Goal: Information Seeking & Learning: Learn about a topic

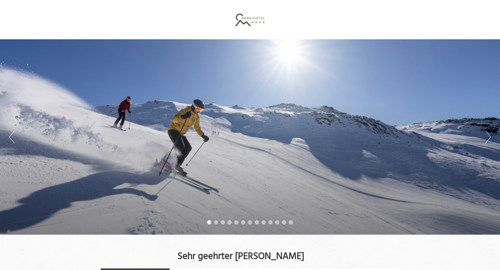
scroll to position [2, 0]
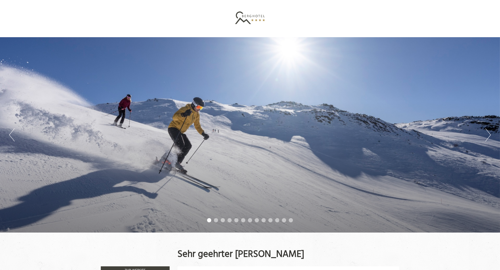
drag, startPoint x: 501, startPoint y: 27, endPoint x: 497, endPoint y: 30, distance: 4.9
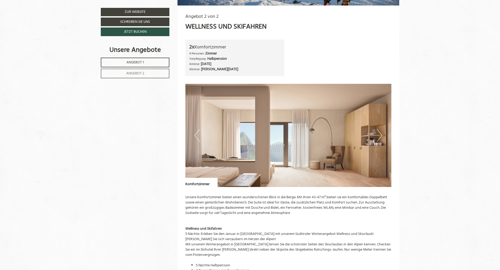
scroll to position [850, 0]
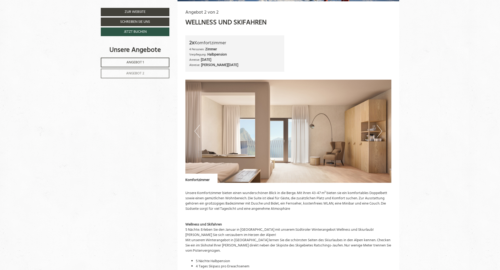
click at [378, 133] on button "Next" at bounding box center [379, 131] width 5 height 13
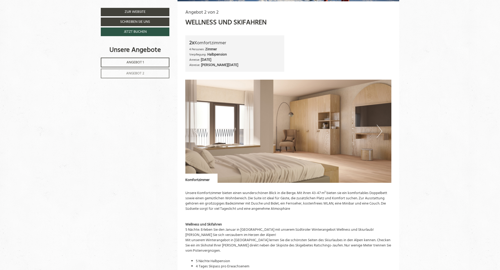
click at [378, 133] on button "Next" at bounding box center [379, 131] width 5 height 13
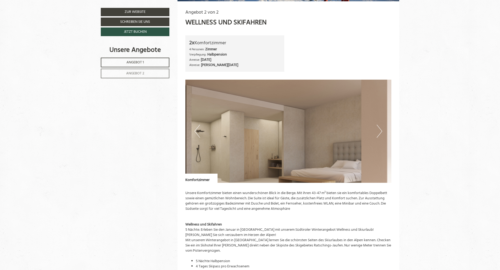
click at [379, 133] on button "Next" at bounding box center [379, 131] width 5 height 13
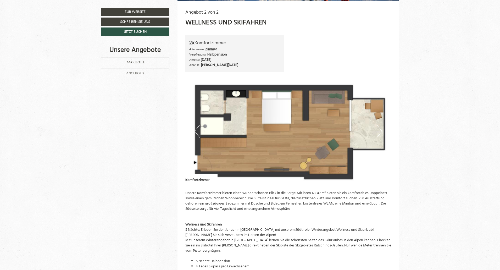
click at [380, 133] on button "Next" at bounding box center [379, 131] width 5 height 13
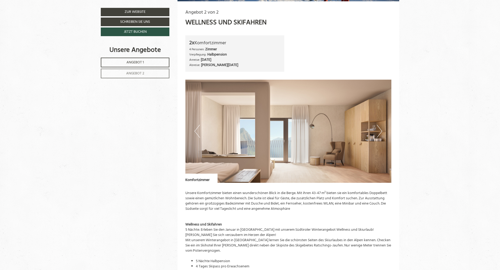
click at [380, 133] on button "Next" at bounding box center [379, 131] width 5 height 13
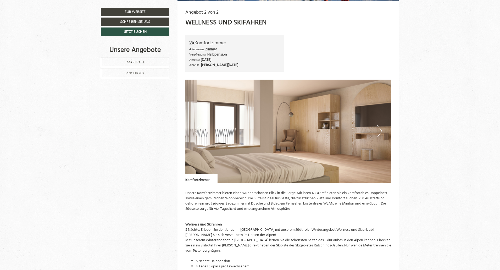
click at [380, 133] on button "Next" at bounding box center [379, 131] width 5 height 13
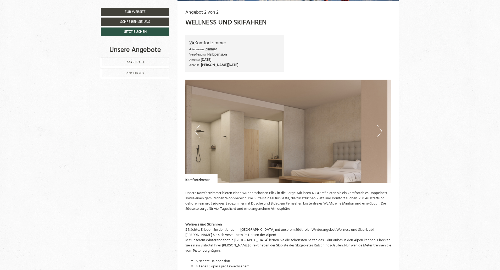
click at [380, 132] on button "Next" at bounding box center [379, 131] width 5 height 13
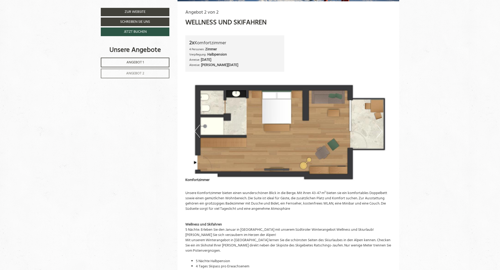
click at [196, 131] on button "Previous" at bounding box center [196, 131] width 5 height 13
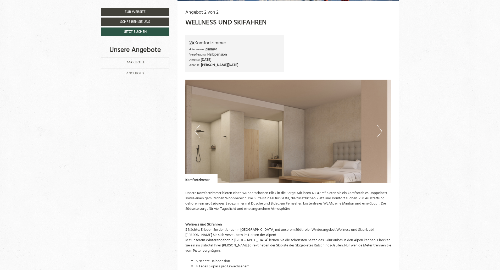
click at [196, 131] on button "Previous" at bounding box center [196, 131] width 5 height 13
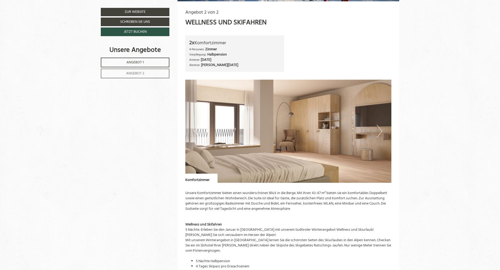
click at [196, 131] on button "Previous" at bounding box center [196, 131] width 5 height 13
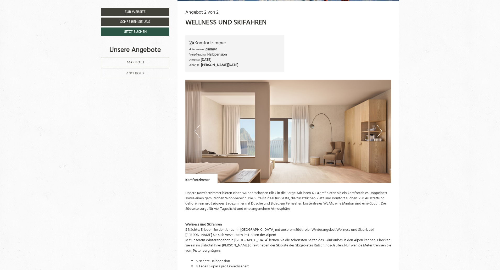
click at [196, 131] on button "Previous" at bounding box center [196, 131] width 5 height 13
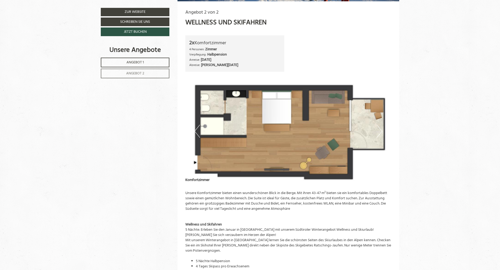
click at [196, 131] on button "Previous" at bounding box center [196, 131] width 5 height 13
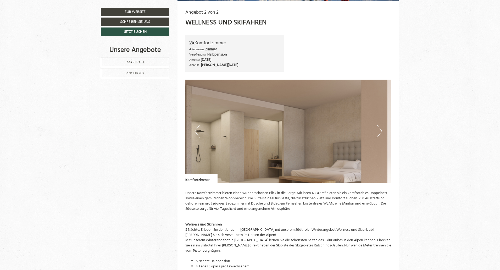
click at [196, 131] on button "Previous" at bounding box center [196, 131] width 5 height 13
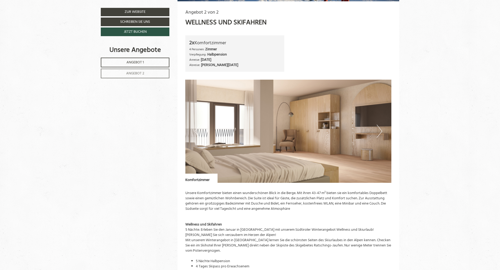
click at [196, 131] on button "Previous" at bounding box center [196, 131] width 5 height 13
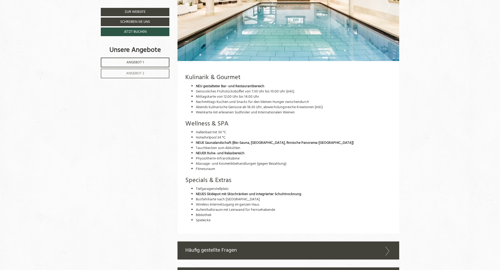
scroll to position [1456, 0]
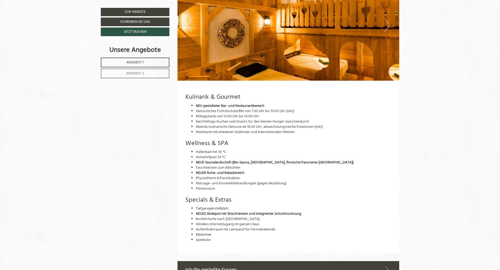
click at [139, 65] on span "Angebot 1" at bounding box center [135, 62] width 18 height 6
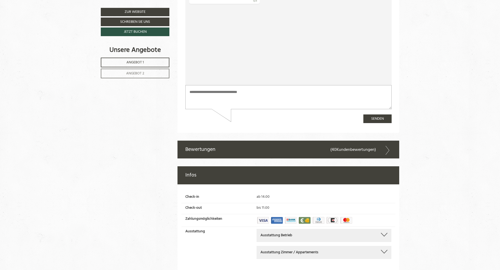
scroll to position [313, 0]
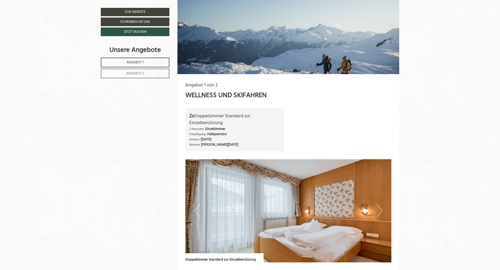
click at [378, 210] on button "Next" at bounding box center [379, 210] width 5 height 13
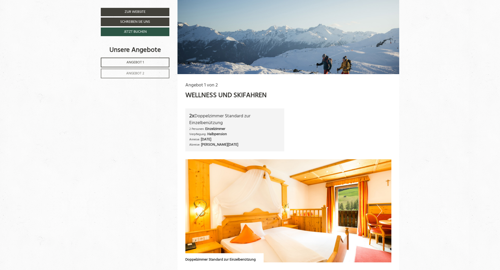
click at [378, 209] on button "Next" at bounding box center [379, 210] width 5 height 13
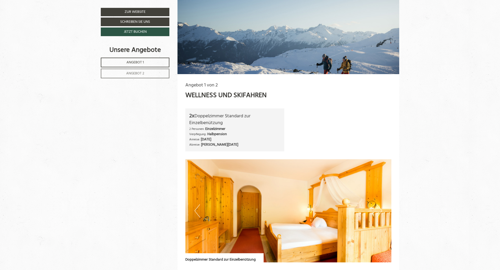
click at [378, 209] on button "Next" at bounding box center [379, 210] width 5 height 13
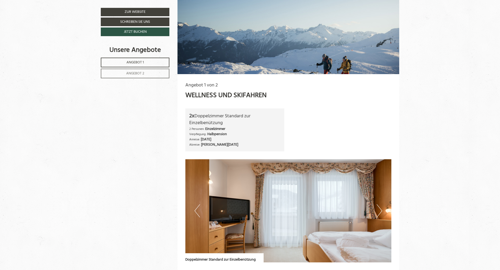
click at [378, 209] on button "Next" at bounding box center [379, 210] width 5 height 13
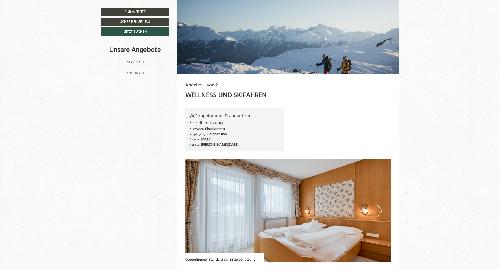
click at [377, 208] on button "Next" at bounding box center [379, 210] width 5 height 13
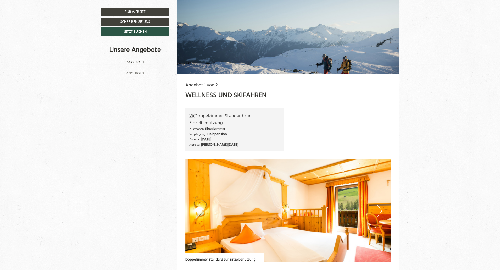
click at [377, 208] on button "Next" at bounding box center [379, 210] width 5 height 13
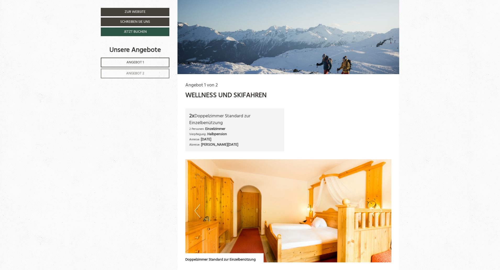
click at [377, 208] on button "Next" at bounding box center [379, 210] width 5 height 13
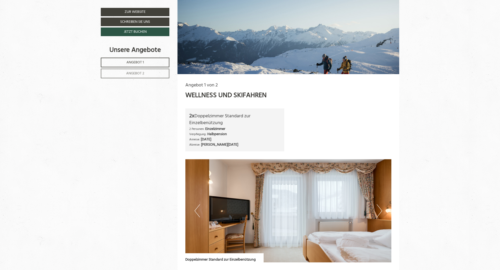
click at [377, 208] on button "Next" at bounding box center [379, 210] width 5 height 13
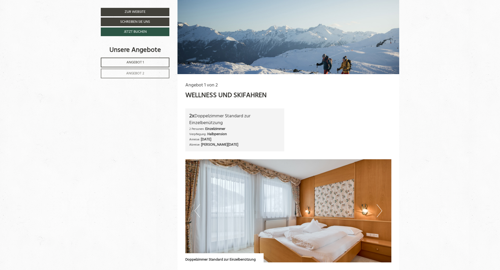
click at [377, 208] on button "Next" at bounding box center [379, 210] width 5 height 13
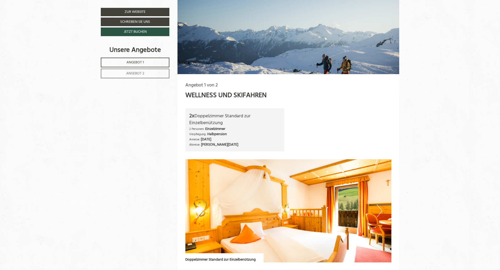
click at [378, 208] on button "Next" at bounding box center [379, 210] width 5 height 13
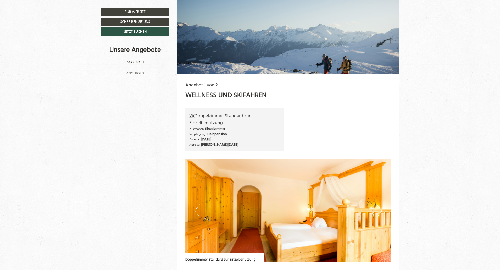
click at [378, 208] on button "Next" at bounding box center [379, 210] width 5 height 13
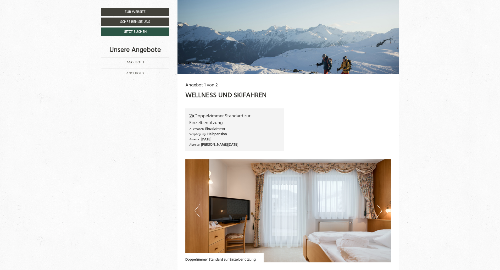
click at [378, 208] on button "Next" at bounding box center [379, 210] width 5 height 13
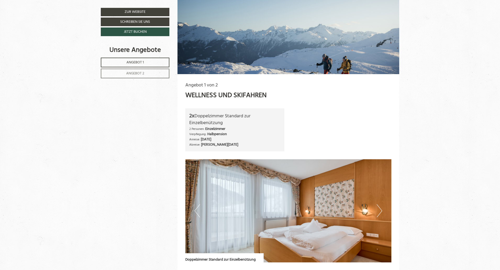
click at [378, 207] on button "Next" at bounding box center [379, 210] width 5 height 13
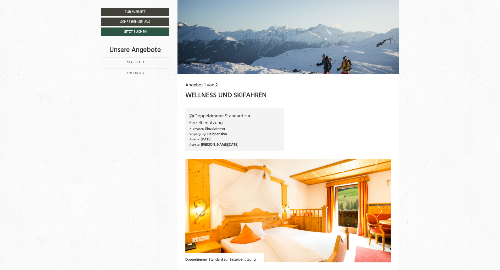
click at [379, 209] on button "Next" at bounding box center [379, 210] width 5 height 13
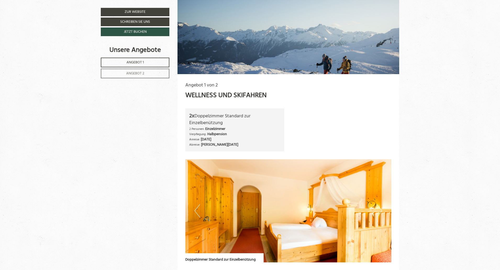
click at [379, 210] on button "Next" at bounding box center [379, 210] width 5 height 13
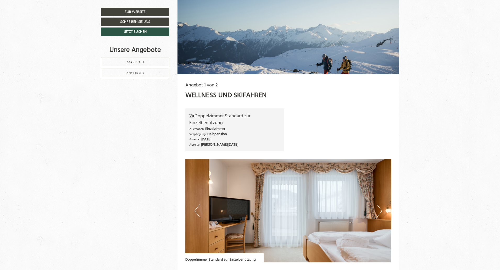
click at [379, 210] on button "Next" at bounding box center [379, 210] width 5 height 13
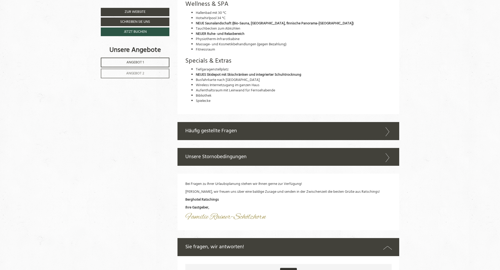
scroll to position [1172, 0]
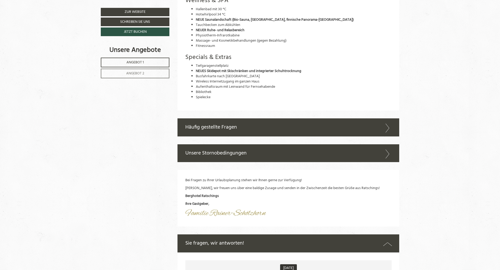
click at [328, 150] on div "Unsere Stornobedingungen" at bounding box center [288, 153] width 222 height 18
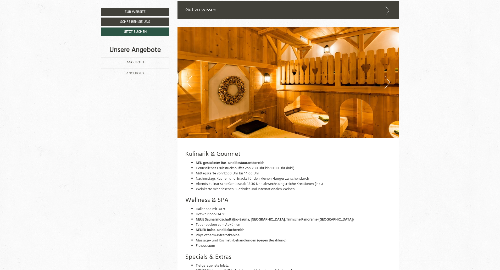
scroll to position [856, 0]
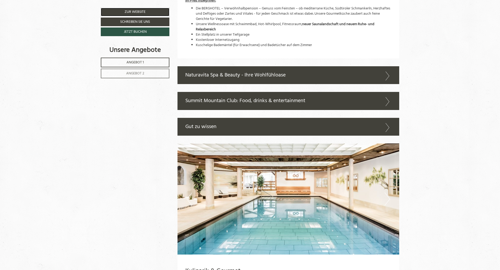
click at [136, 12] on link "Zur Website" at bounding box center [135, 12] width 69 height 8
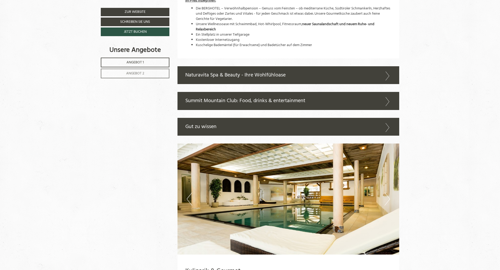
click at [135, 63] on span "Angebot 1" at bounding box center [135, 62] width 18 height 6
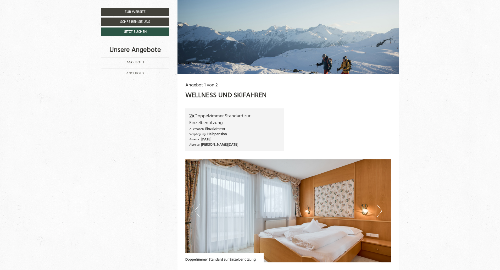
click at [142, 73] on span "Angebot 2" at bounding box center [135, 73] width 18 height 6
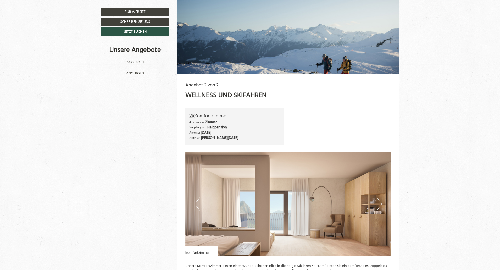
click at [132, 74] on span "Angebot 2" at bounding box center [135, 73] width 18 height 6
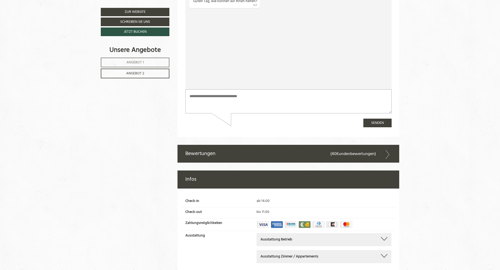
scroll to position [1529, 0]
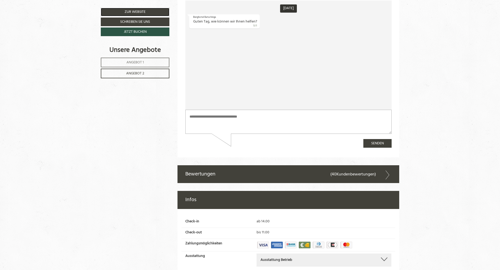
click at [146, 11] on link "Zur Website" at bounding box center [135, 12] width 69 height 8
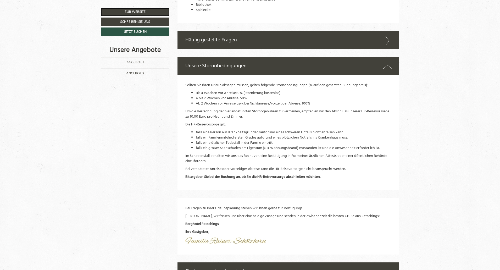
scroll to position [1532, 0]
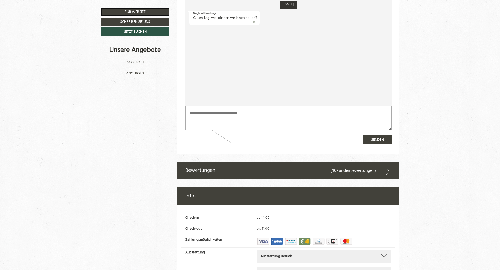
click at [135, 11] on link "Zur Website" at bounding box center [135, 12] width 69 height 8
